Goal: Information Seeking & Learning: Check status

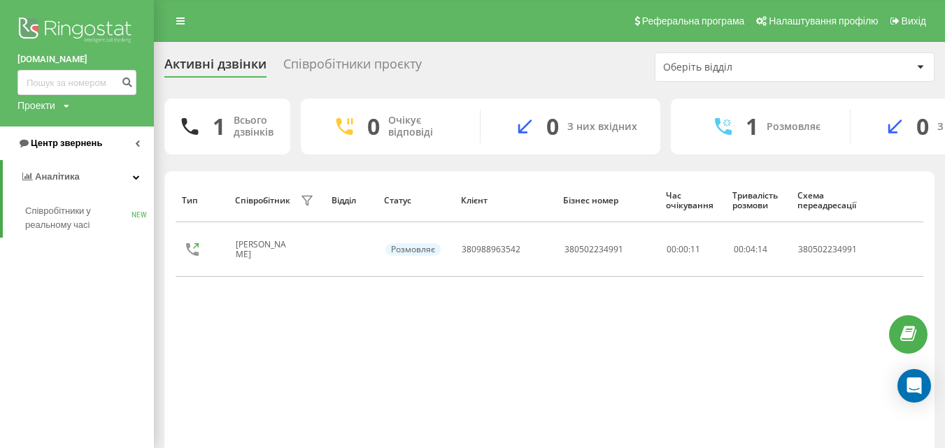
click at [61, 145] on span "Центр звернень" at bounding box center [66, 143] width 71 height 10
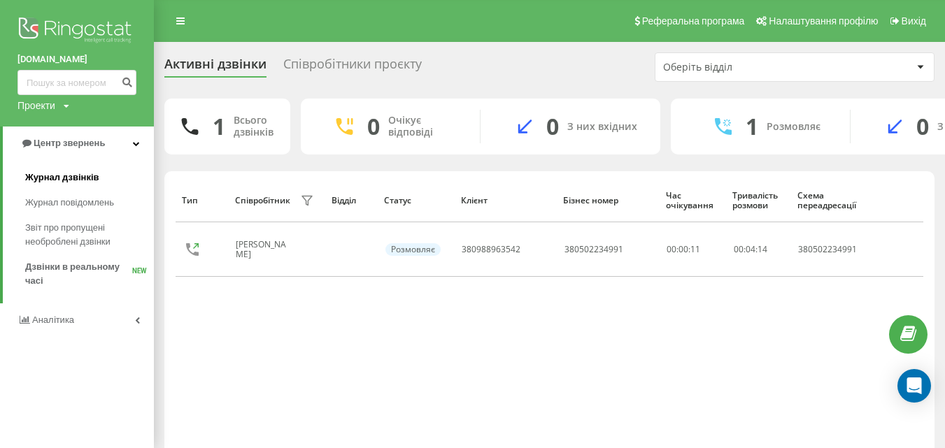
click at [58, 177] on span "Журнал дзвінків" at bounding box center [62, 178] width 74 height 14
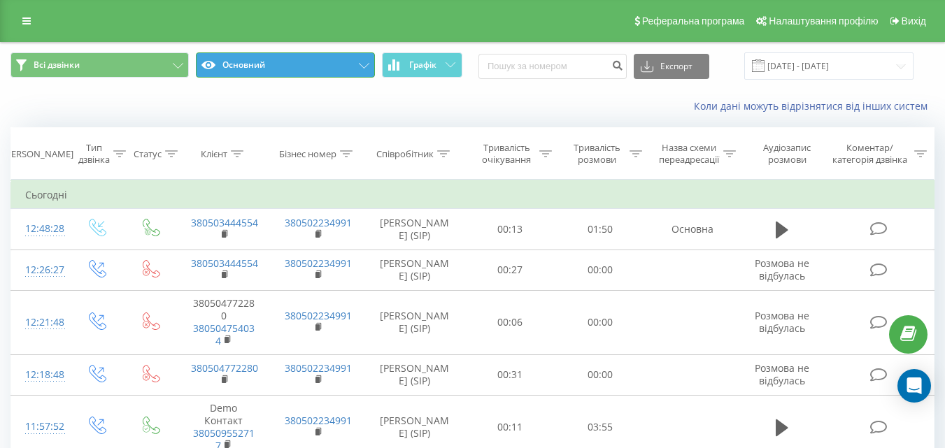
click at [213, 69] on icon at bounding box center [208, 65] width 14 height 8
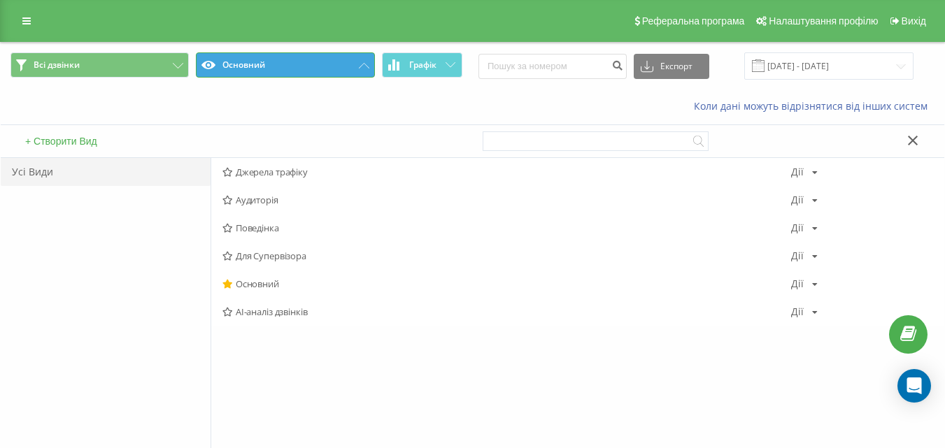
click at [213, 69] on icon at bounding box center [208, 65] width 14 height 8
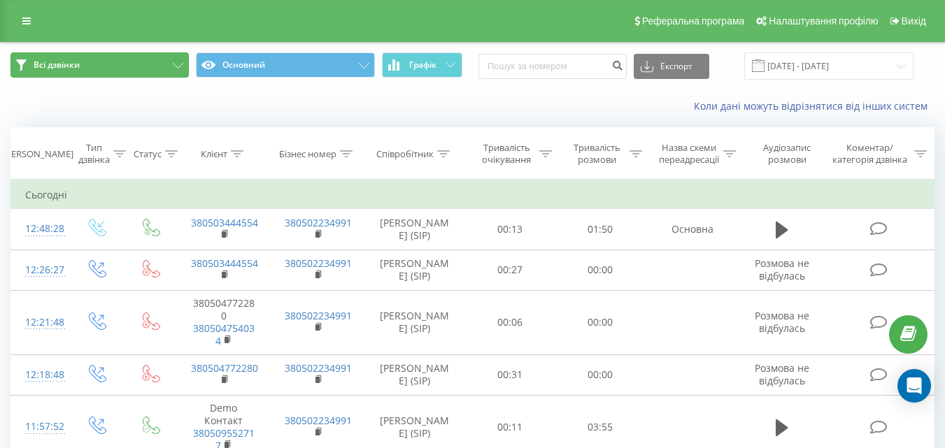
click at [164, 64] on button "Всі дзвінки" at bounding box center [99, 64] width 178 height 25
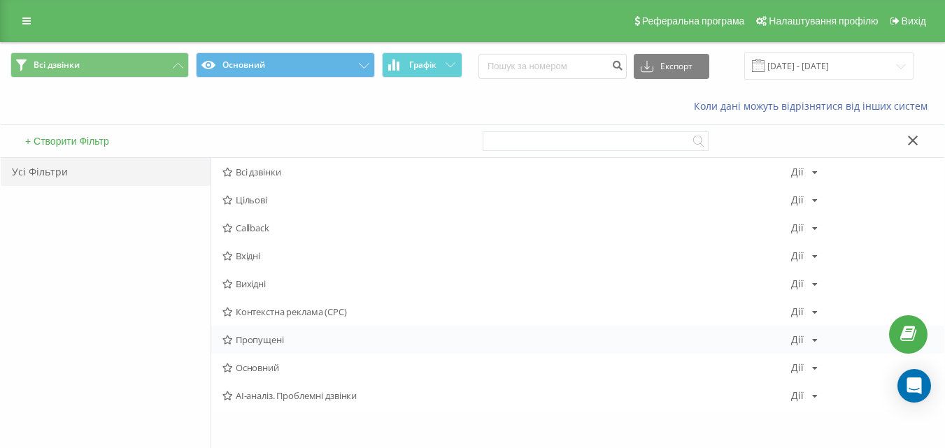
click at [277, 337] on span "Пропущені" at bounding box center [506, 340] width 569 height 10
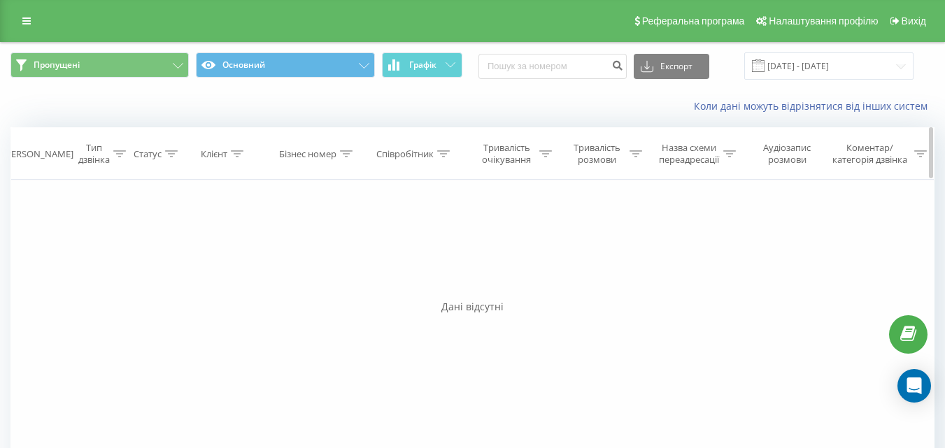
click at [433, 152] on div "Співробітник" at bounding box center [404, 154] width 57 height 12
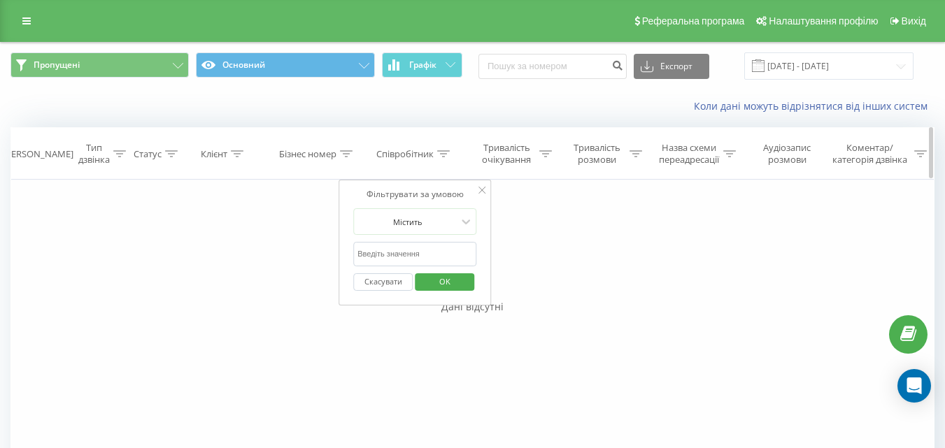
click at [438, 159] on div at bounding box center [443, 154] width 13 height 12
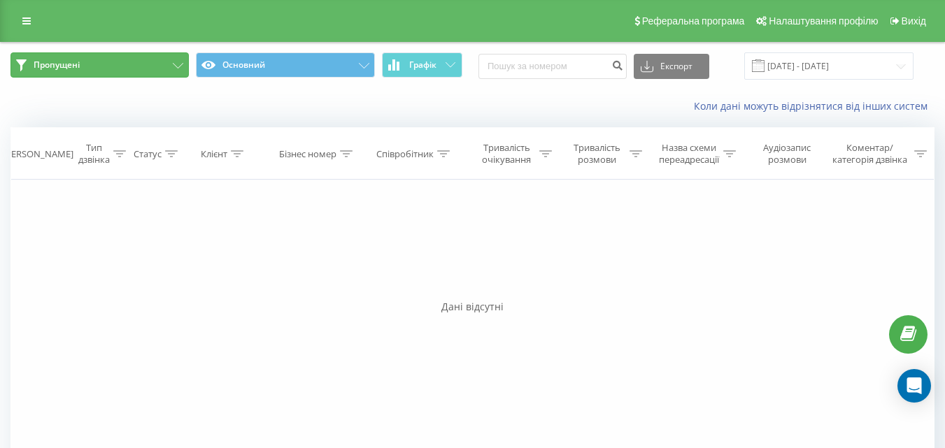
click at [163, 69] on button "Пропущені" at bounding box center [99, 64] width 178 height 25
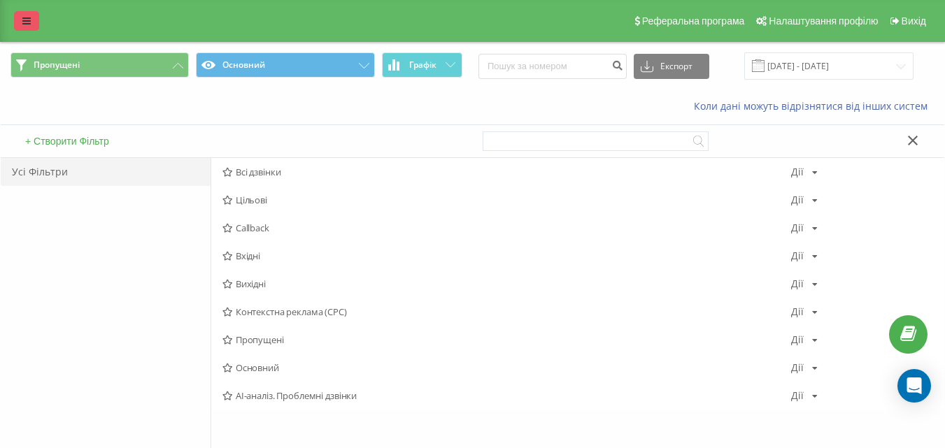
click at [27, 20] on icon at bounding box center [26, 21] width 8 height 10
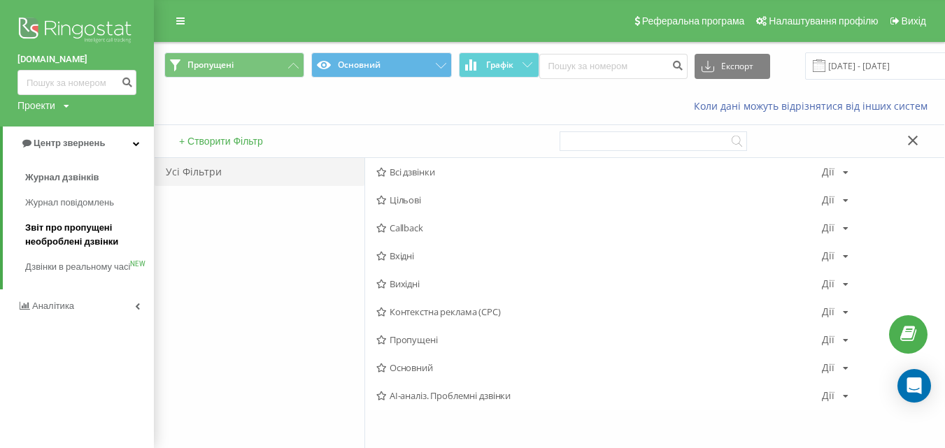
click at [53, 239] on span "Звіт про пропущені необроблені дзвінки" at bounding box center [86, 235] width 122 height 28
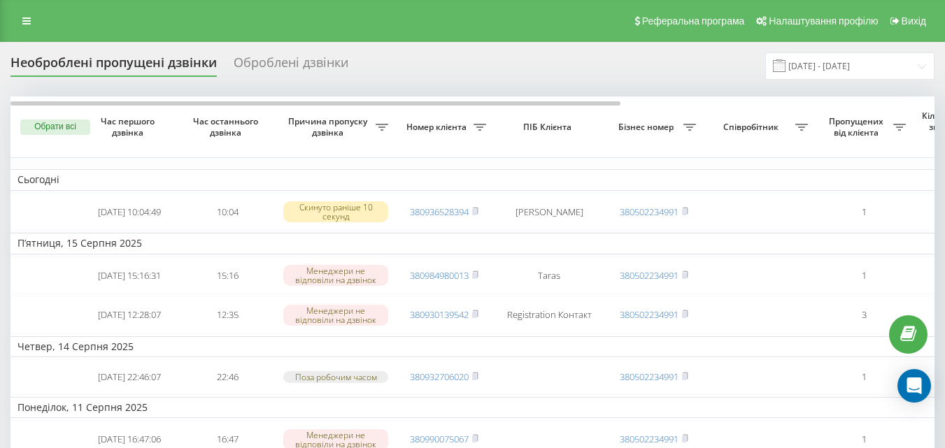
click at [388, 124] on icon at bounding box center [382, 127] width 13 height 7
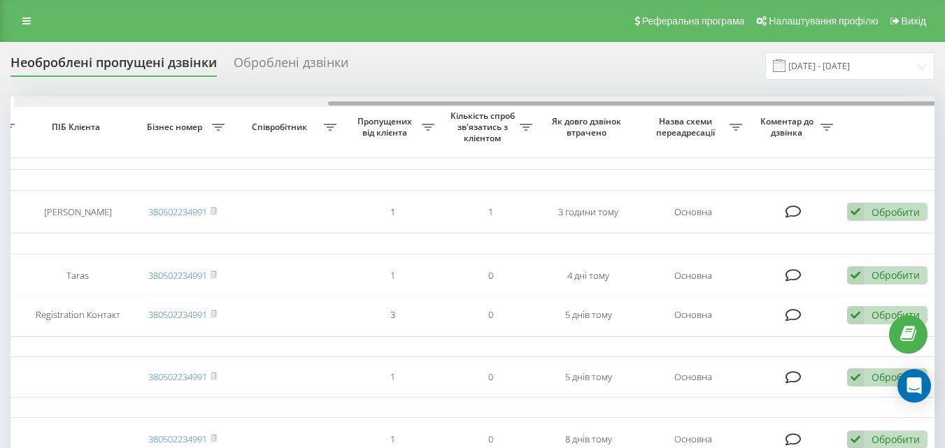
scroll to position [0, 475]
drag, startPoint x: 569, startPoint y: 105, endPoint x: 894, endPoint y: 102, distance: 324.5
click at [894, 102] on div at bounding box center [629, 103] width 610 height 4
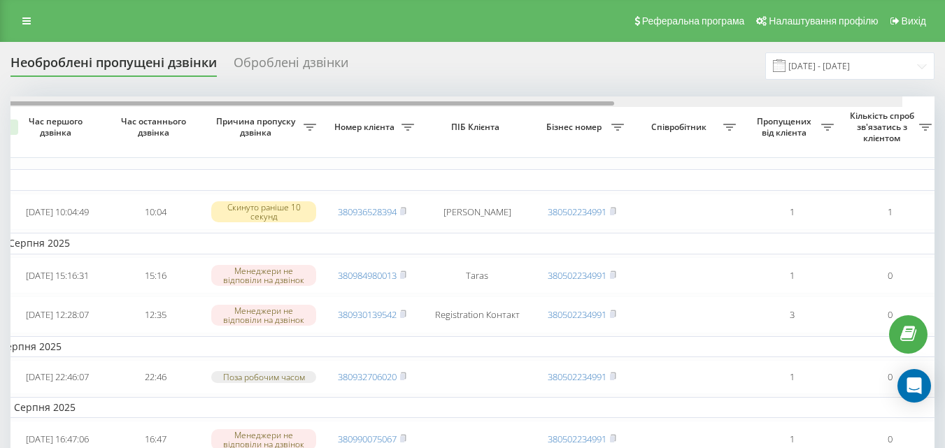
scroll to position [0, 0]
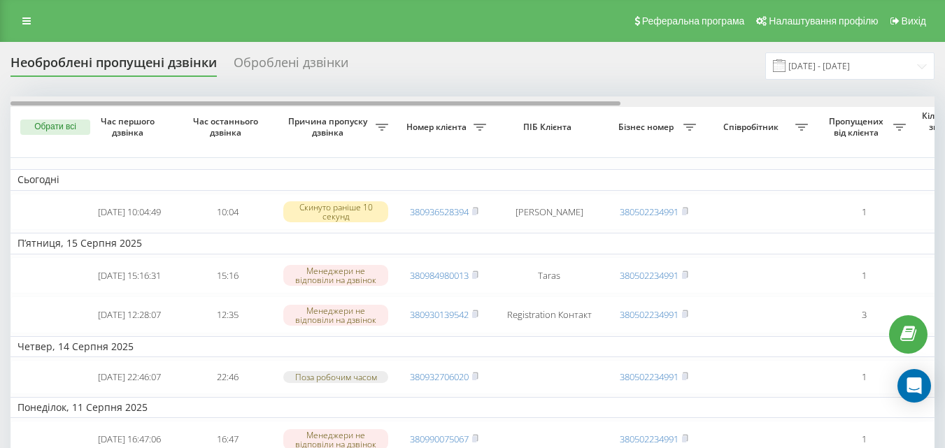
drag, startPoint x: 839, startPoint y: 101, endPoint x: 359, endPoint y: 113, distance: 479.9
